Goal: Transaction & Acquisition: Download file/media

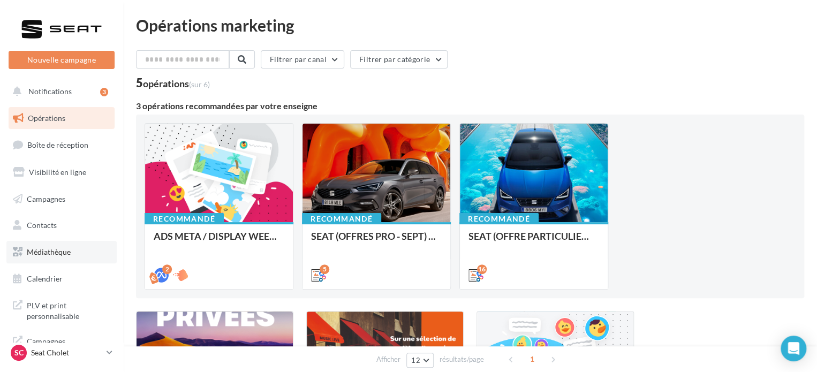
click at [75, 256] on link "Médiathèque" at bounding box center [61, 252] width 110 height 22
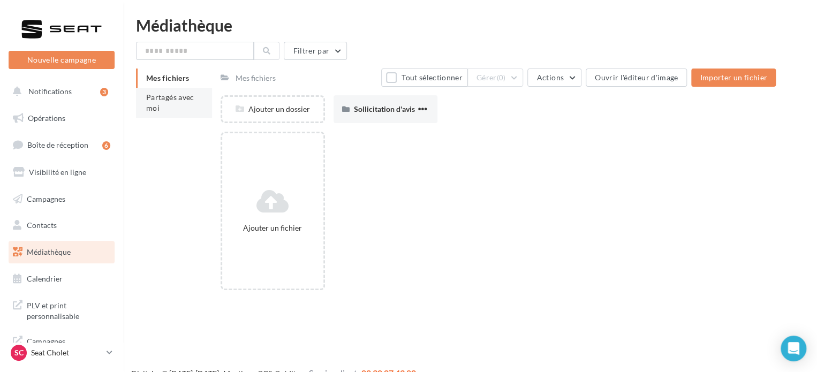
click at [163, 95] on span "Partagés avec moi" at bounding box center [170, 103] width 48 height 20
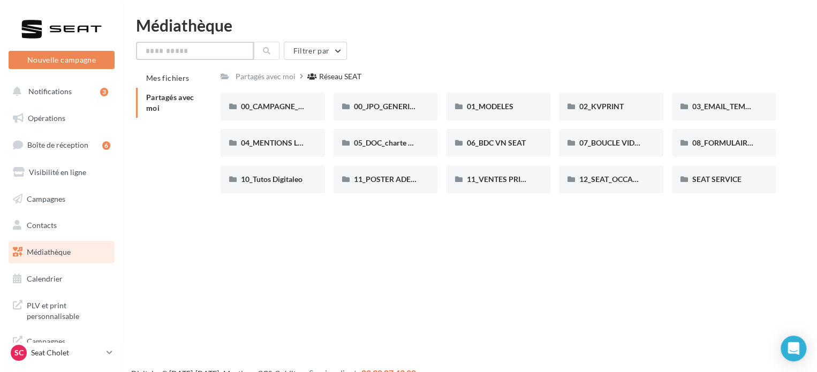
click at [212, 49] on input "text" at bounding box center [195, 51] width 118 height 18
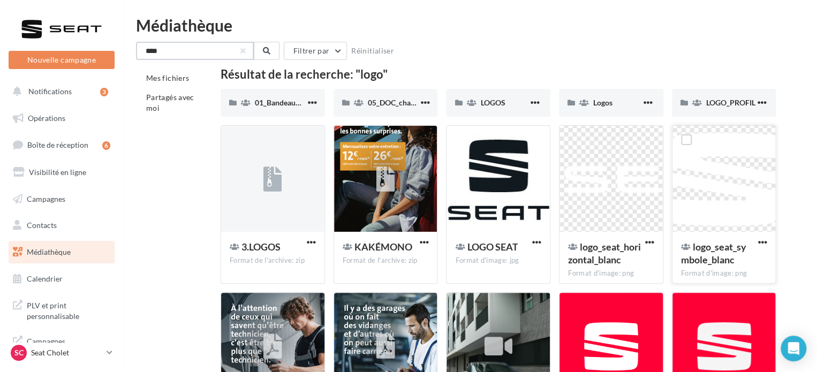
type input "****"
click at [756, 243] on button "button" at bounding box center [761, 243] width 13 height 11
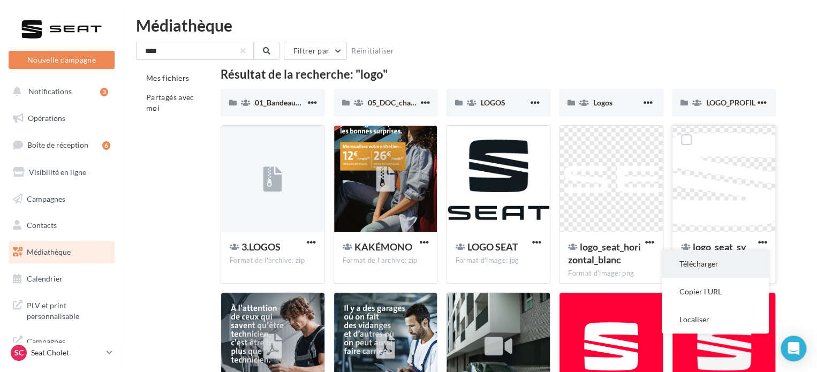
click at [711, 262] on button "Télécharger" at bounding box center [714, 264] width 107 height 28
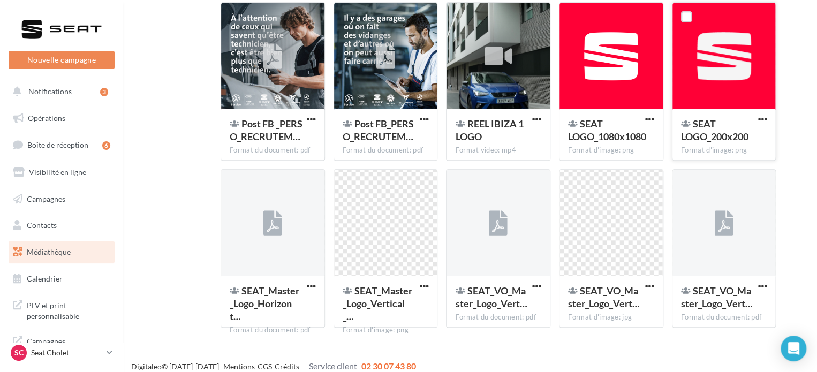
scroll to position [300, 0]
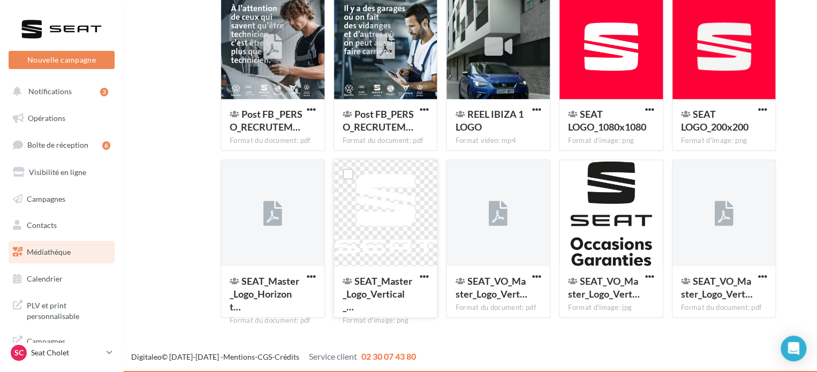
click at [431, 277] on div "SEAT_Master_Logo_Vertical_… Format d'image: png" at bounding box center [385, 291] width 103 height 50
click at [420, 276] on span "button" at bounding box center [423, 276] width 9 height 9
click at [409, 290] on button "Télécharger" at bounding box center [376, 298] width 107 height 28
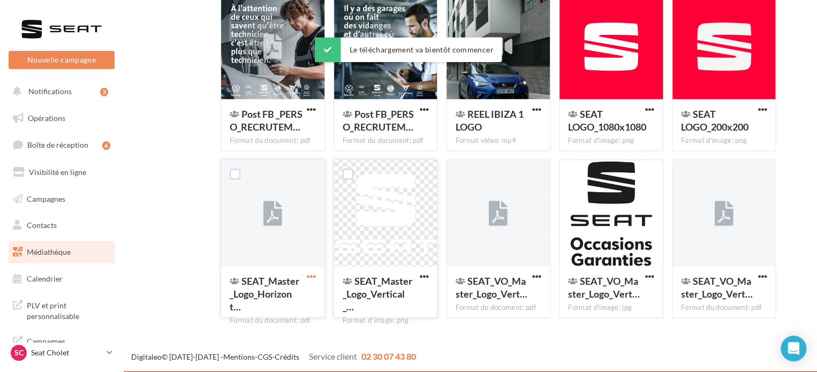
click at [315, 276] on span "button" at bounding box center [311, 276] width 9 height 9
click at [300, 291] on button "Télécharger" at bounding box center [264, 298] width 107 height 28
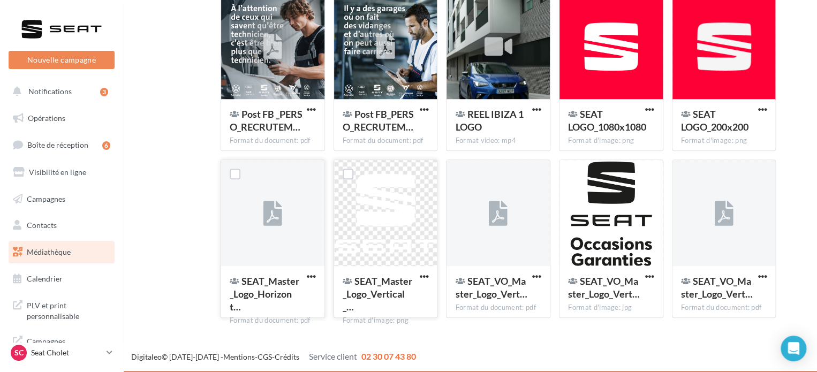
click at [305, 269] on div "SEAT_Master_Logo_Horizont… Format du document: pdf" at bounding box center [272, 291] width 103 height 50
click at [307, 274] on span "button" at bounding box center [311, 276] width 9 height 9
click at [286, 301] on button "Télécharger" at bounding box center [264, 298] width 107 height 28
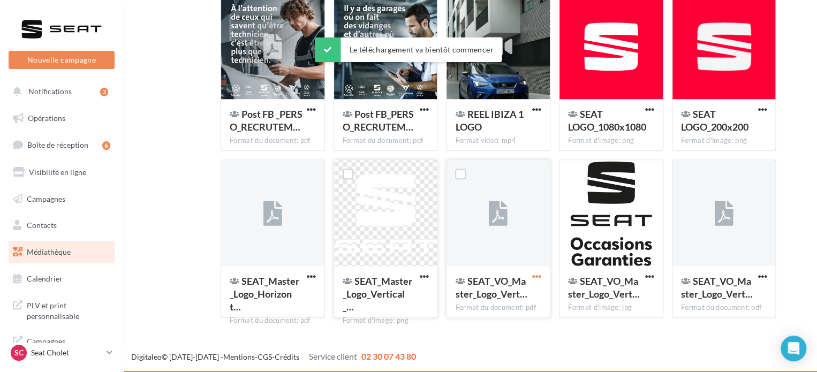
click at [534, 277] on span "button" at bounding box center [536, 276] width 9 height 9
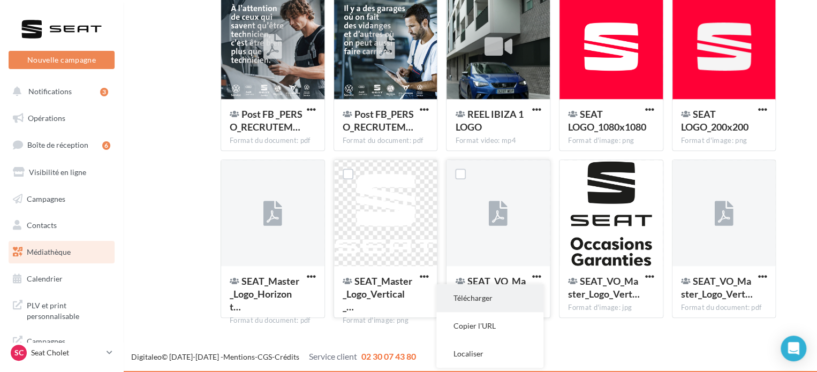
click at [517, 301] on button "Télécharger" at bounding box center [489, 298] width 107 height 28
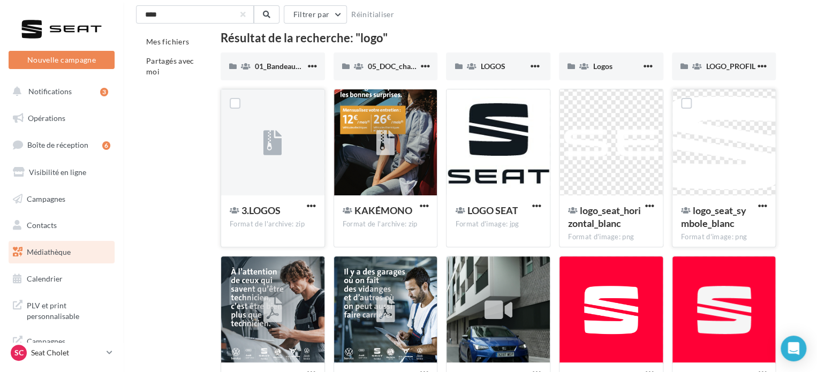
scroll to position [0, 0]
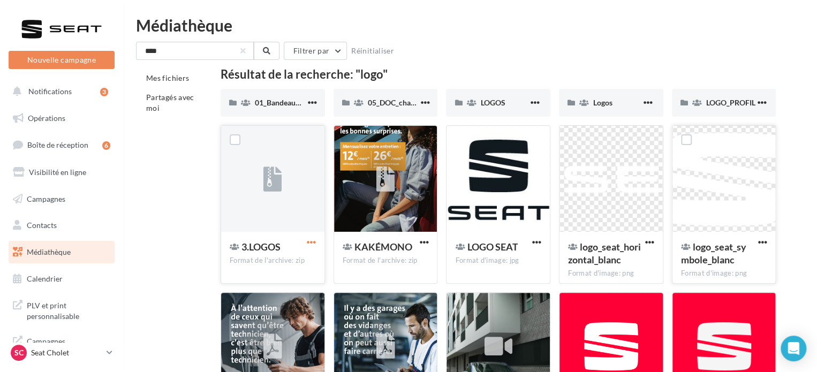
click at [308, 239] on span "button" at bounding box center [311, 242] width 9 height 9
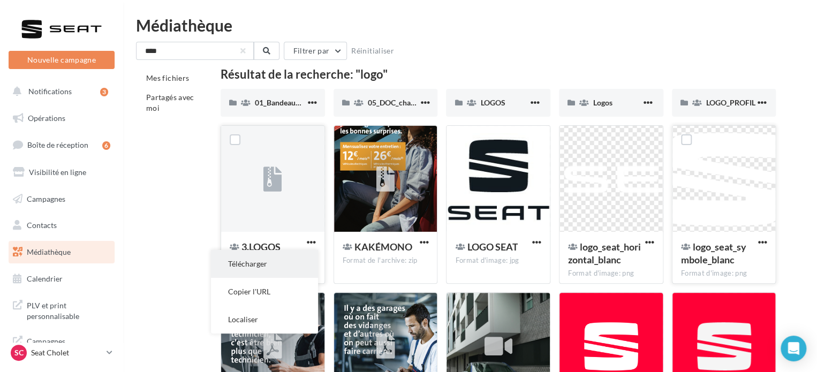
click at [311, 263] on button "Télécharger" at bounding box center [264, 264] width 107 height 28
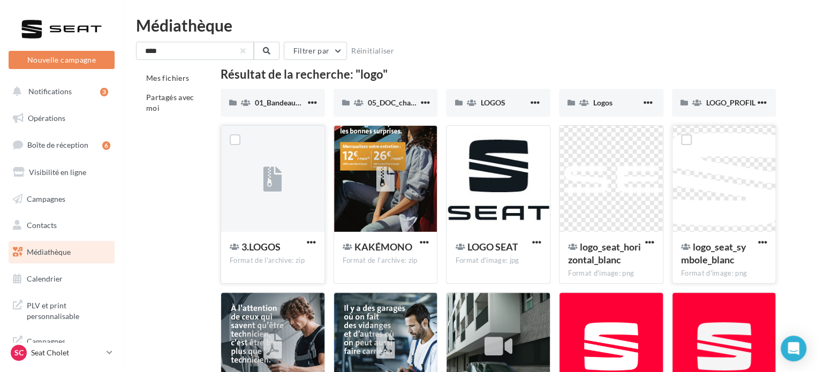
drag, startPoint x: 176, startPoint y: 337, endPoint x: 176, endPoint y: 328, distance: 9.1
click at [176, 336] on div "Mes fichiers Partagés avec moi Résultat de la recherche: "logo" 01_Bandeaux_Log…" at bounding box center [474, 348] width 676 height 558
